Goal: Task Accomplishment & Management: Use online tool/utility

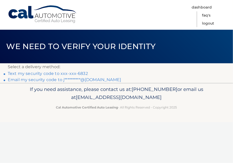
click at [79, 74] on link "Text my security code to xxx-xxx-6832" at bounding box center [48, 73] width 80 height 5
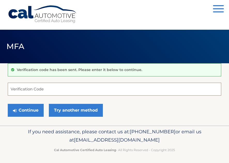
click at [37, 86] on input "Verification Code" at bounding box center [115, 89] width 214 height 13
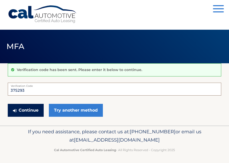
type input "375293"
click at [20, 106] on button "Continue" at bounding box center [26, 110] width 36 height 13
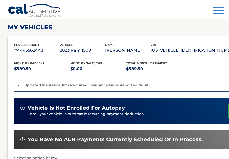
scroll to position [103, 0]
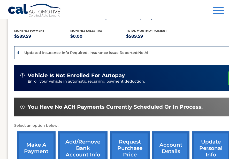
click at [27, 148] on link "make a payment" at bounding box center [36, 149] width 39 height 34
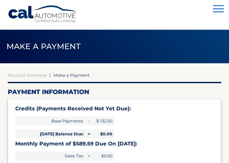
select select "NjcxOWM0ZjUtY2EwMi00N2IwLTk5MDgtNzY2MDRlMDgxYzlh"
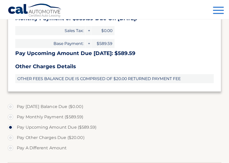
scroll to position [129, 0]
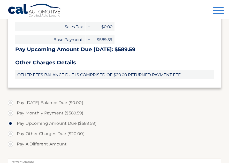
click at [12, 115] on label "Pay Monthly Payment ($589.59)" at bounding box center [115, 113] width 214 height 10
click at [12, 115] on input "Pay Monthly Payment ($589.59)" at bounding box center [12, 112] width 5 height 8
radio input "true"
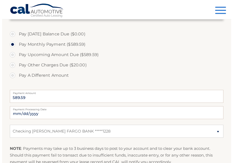
scroll to position [207, 0]
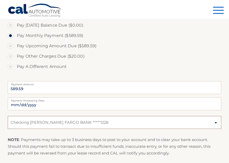
click at [143, 116] on select "Select Bank Account Checking [PERSON_NAME] FARGO BANK *****1228" at bounding box center [115, 122] width 214 height 13
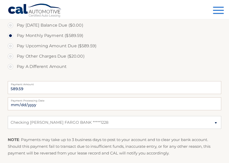
click at [124, 137] on p "NOTE : Payments may take up to 3 business days to post to your account and to c…" at bounding box center [115, 147] width 214 height 20
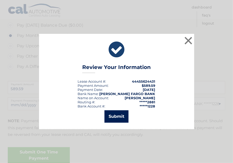
click at [119, 114] on button "Submit" at bounding box center [116, 116] width 24 height 12
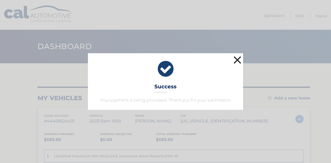
click at [229, 60] on button "×" at bounding box center [237, 60] width 10 height 10
